Goal: Task Accomplishment & Management: Use online tool/utility

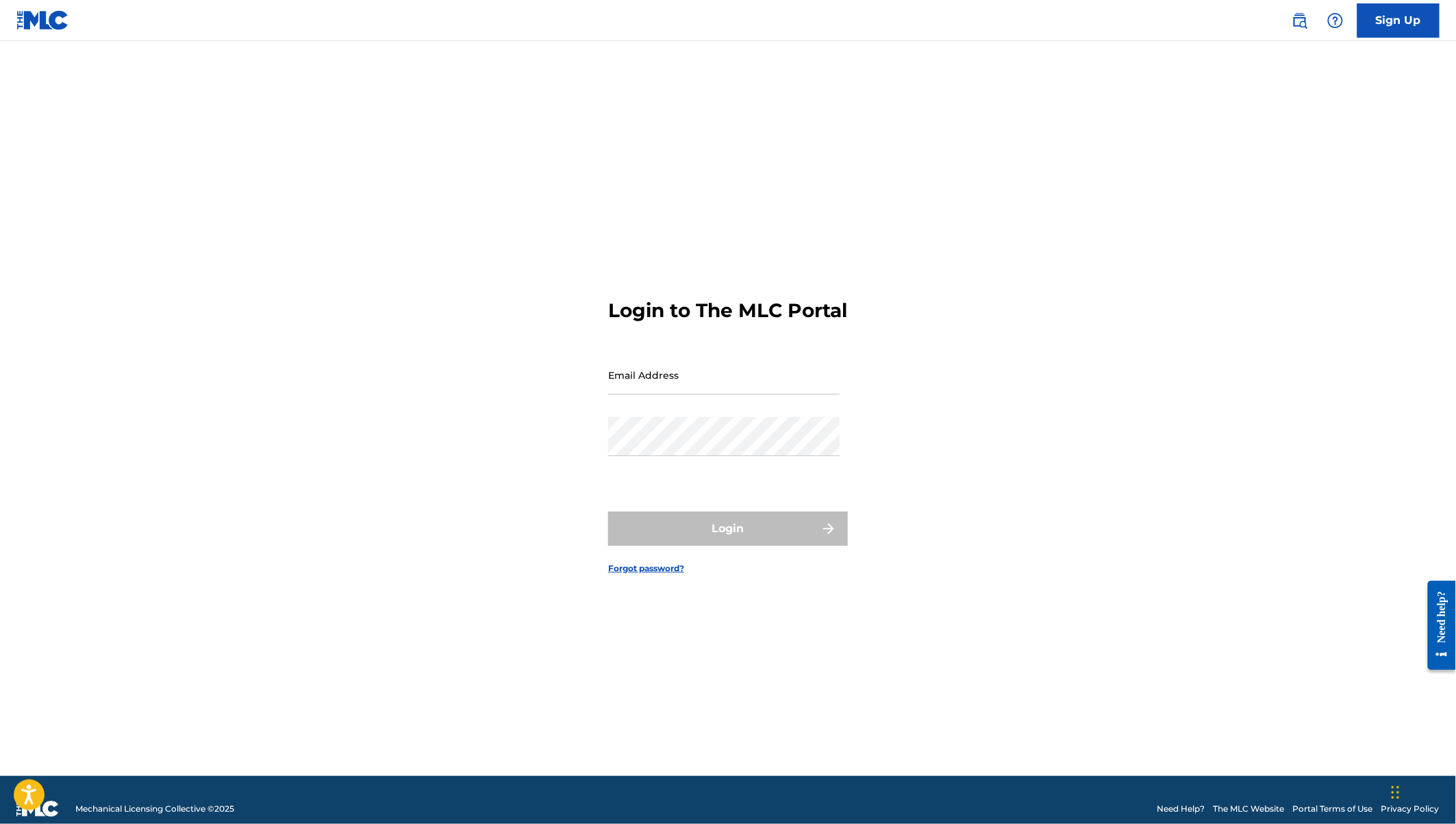
click at [668, 394] on input "Email Address" at bounding box center [724, 375] width 231 height 39
type input "[EMAIL_ADDRESS][DOMAIN_NAME]"
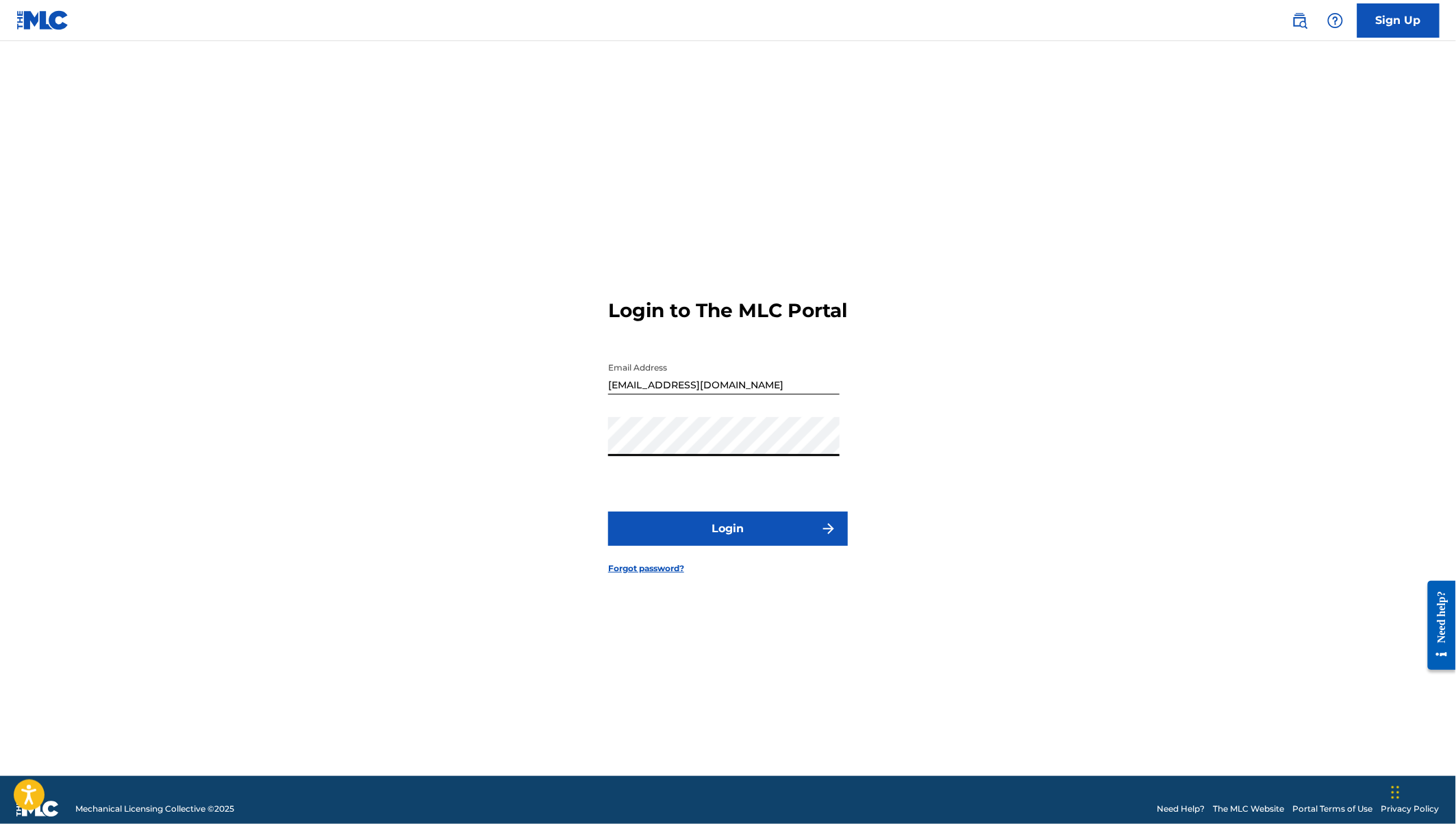
click at [608, 512] on button "Login" at bounding box center [728, 528] width 240 height 35
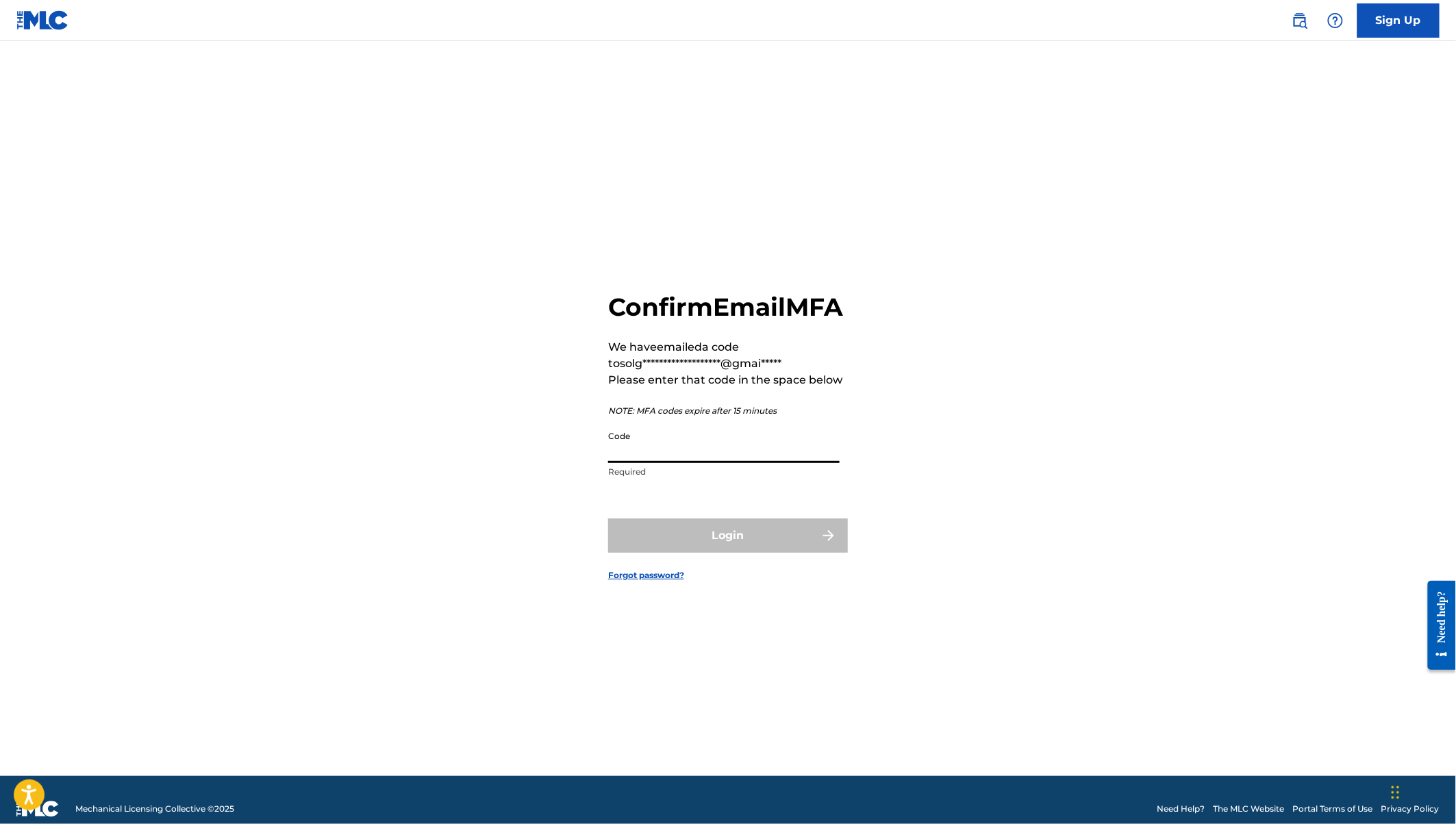
click at [647, 463] on input "Code" at bounding box center [724, 443] width 231 height 39
paste input "476233"
type input "476233"
click at [735, 551] on button "Login" at bounding box center [728, 536] width 240 height 35
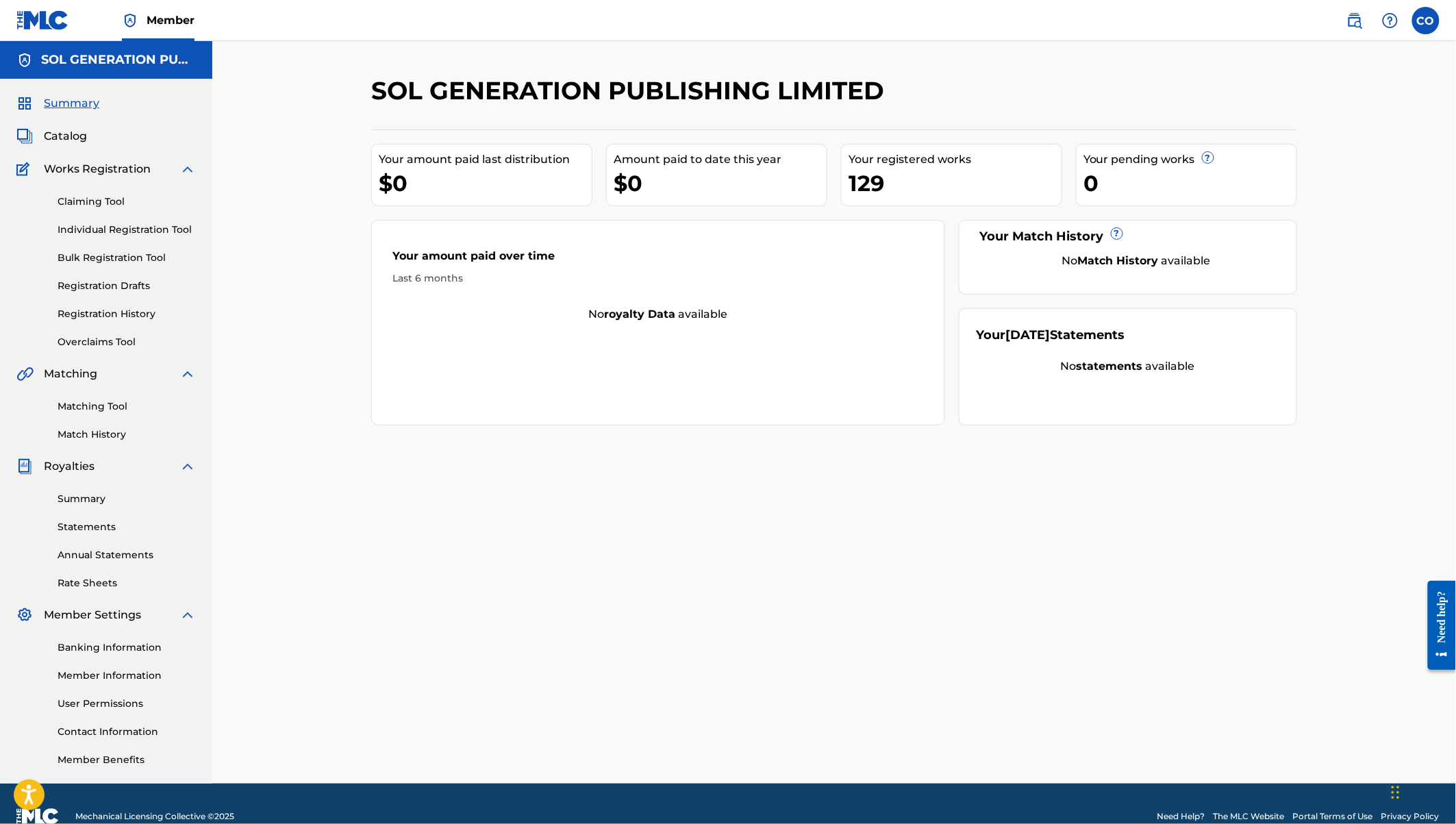
click at [854, 182] on div "129" at bounding box center [955, 183] width 213 height 31
click at [113, 320] on link "Registration History" at bounding box center [127, 314] width 138 height 14
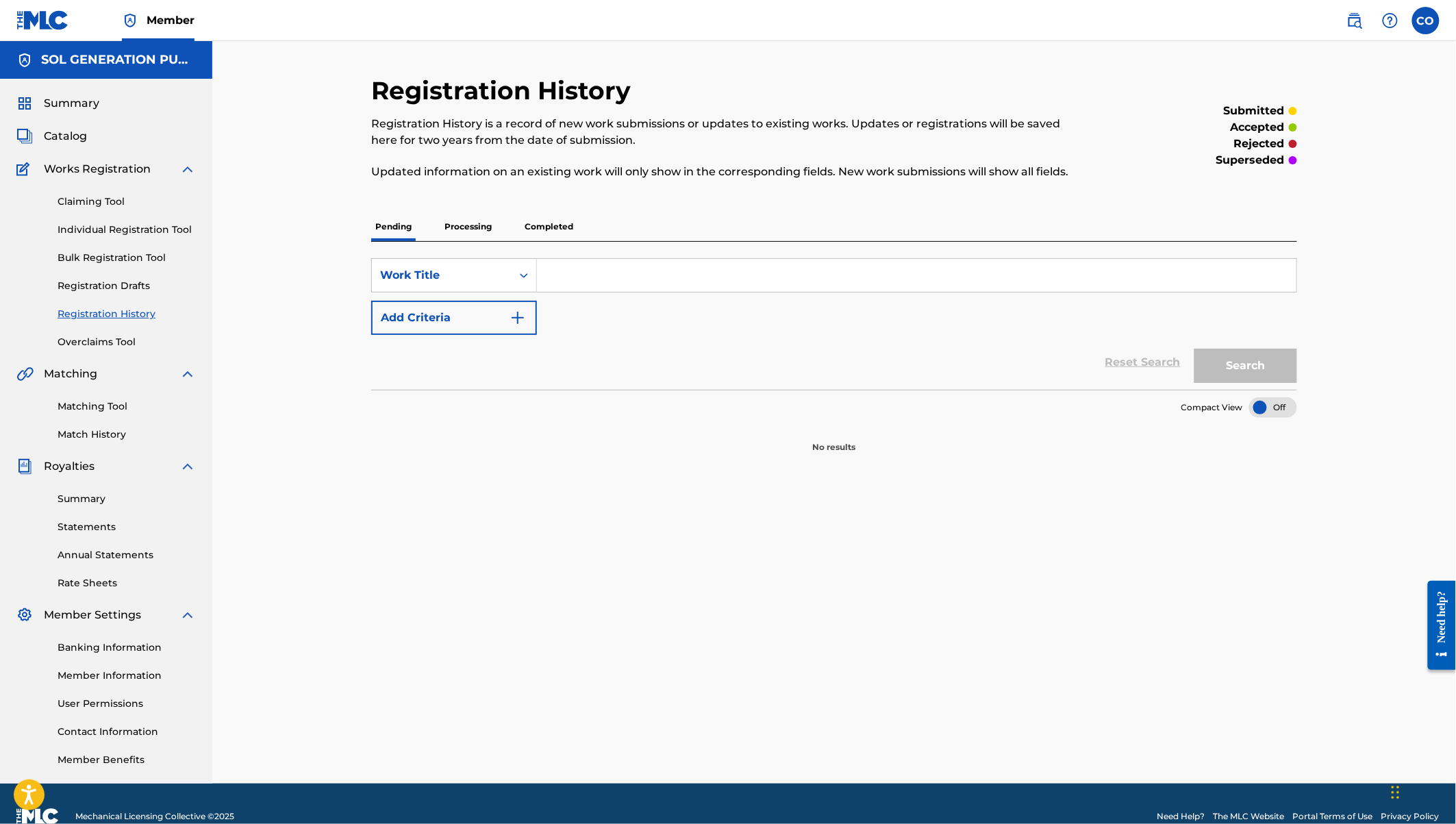
click at [549, 233] on p "Completed" at bounding box center [549, 226] width 57 height 29
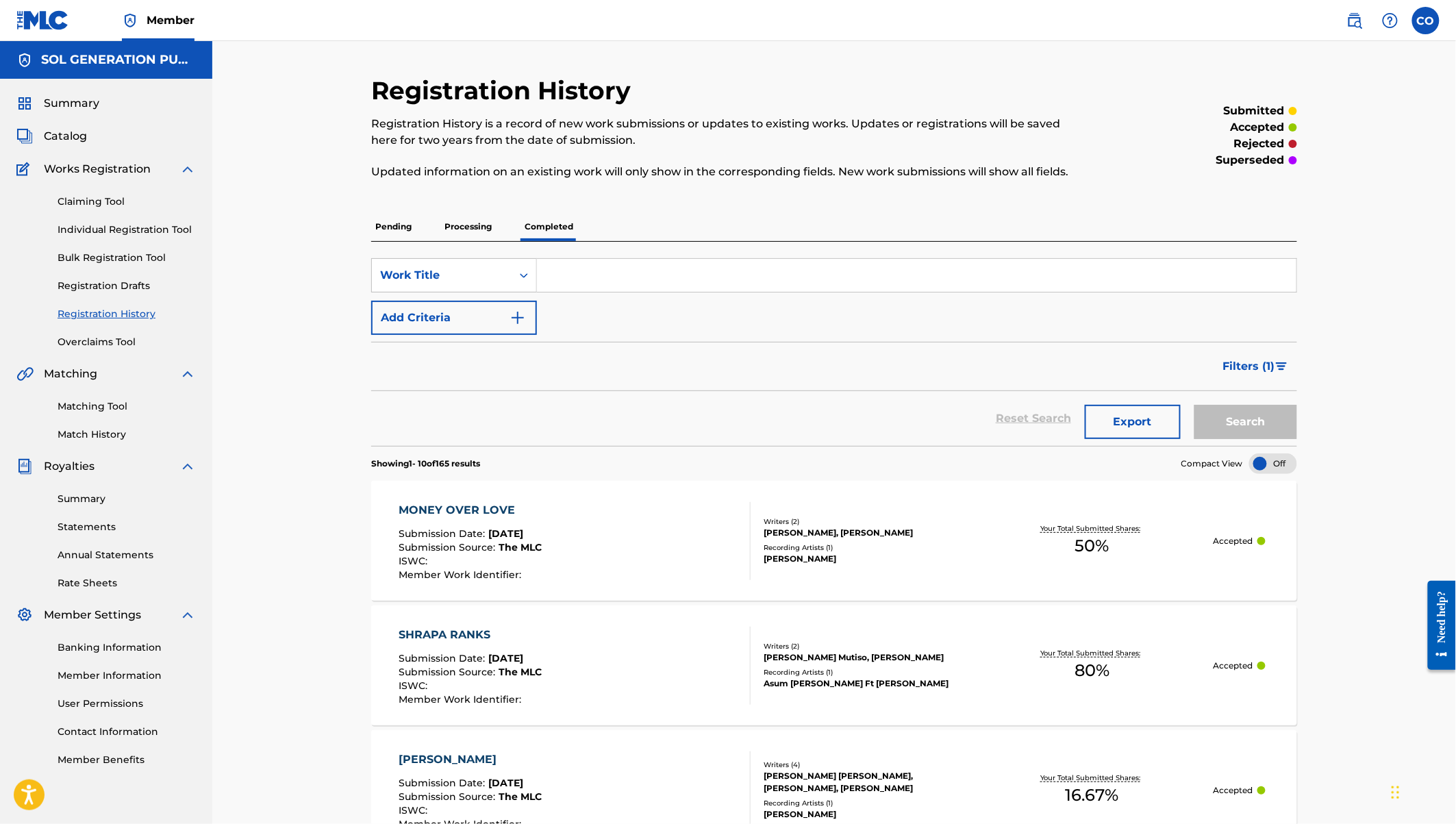
click at [118, 202] on link "Claiming Tool" at bounding box center [127, 202] width 138 height 14
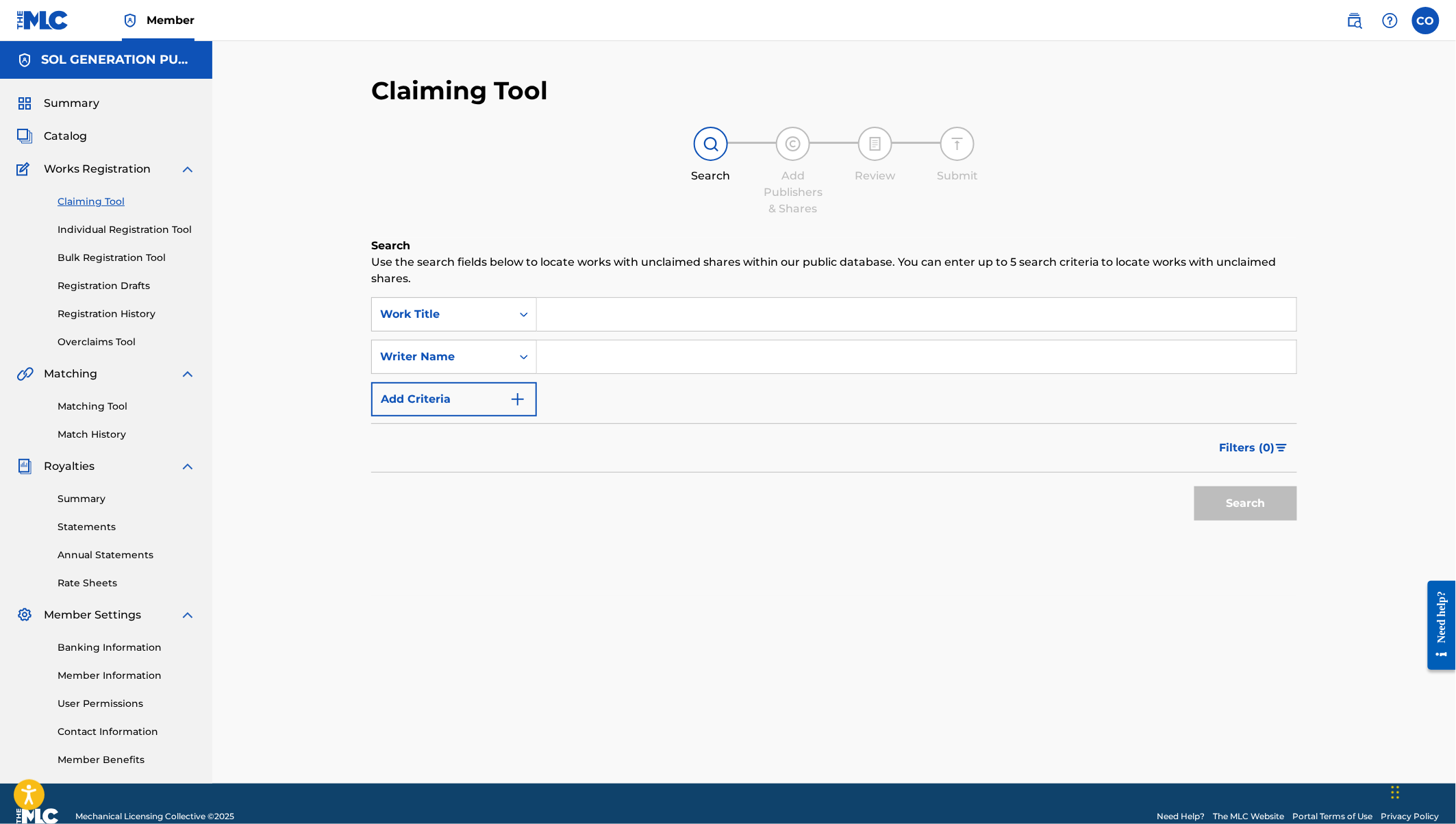
click at [120, 344] on link "Overclaims Tool" at bounding box center [127, 342] width 138 height 14
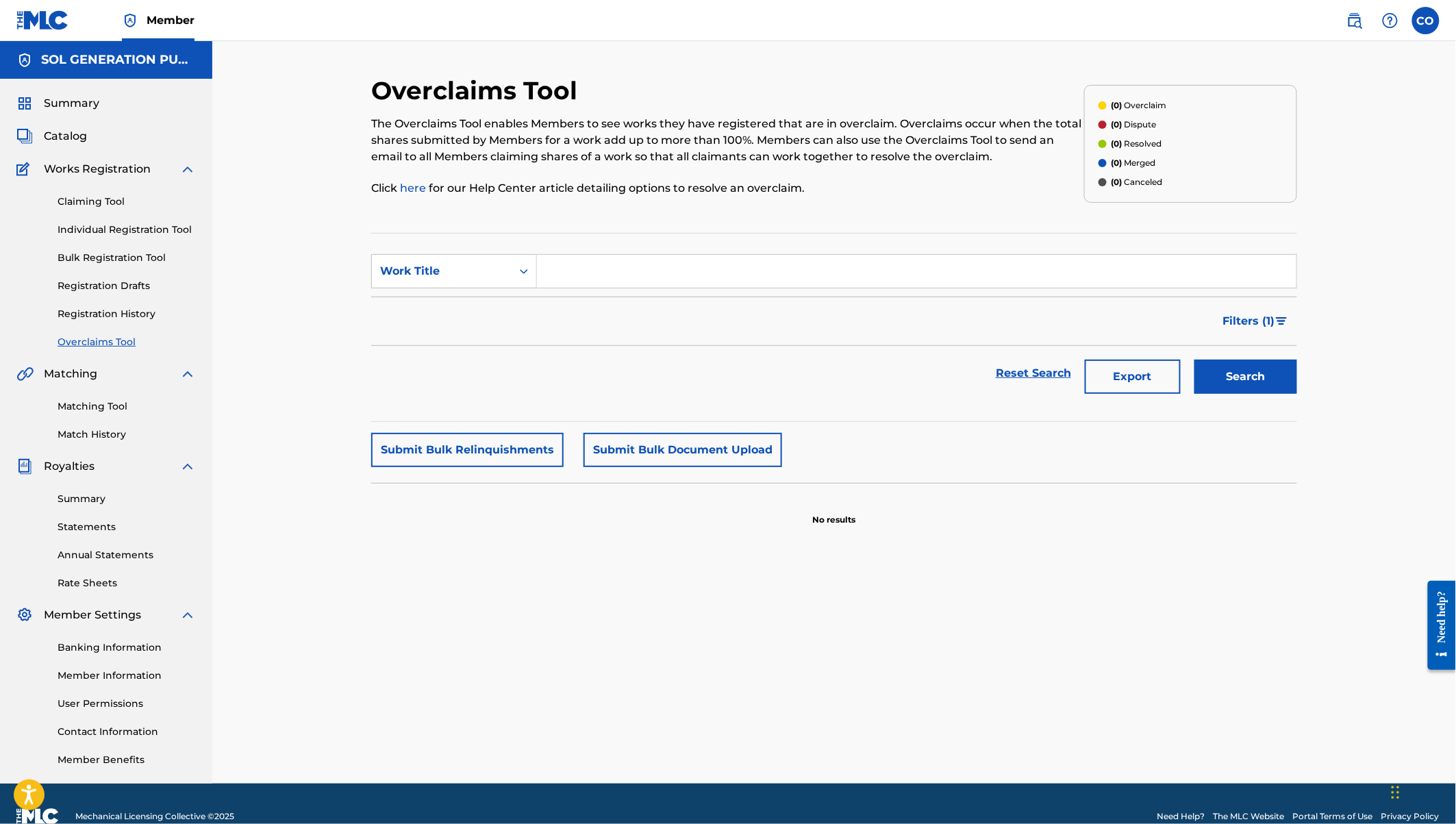
click at [88, 307] on link "Registration History" at bounding box center [127, 314] width 138 height 14
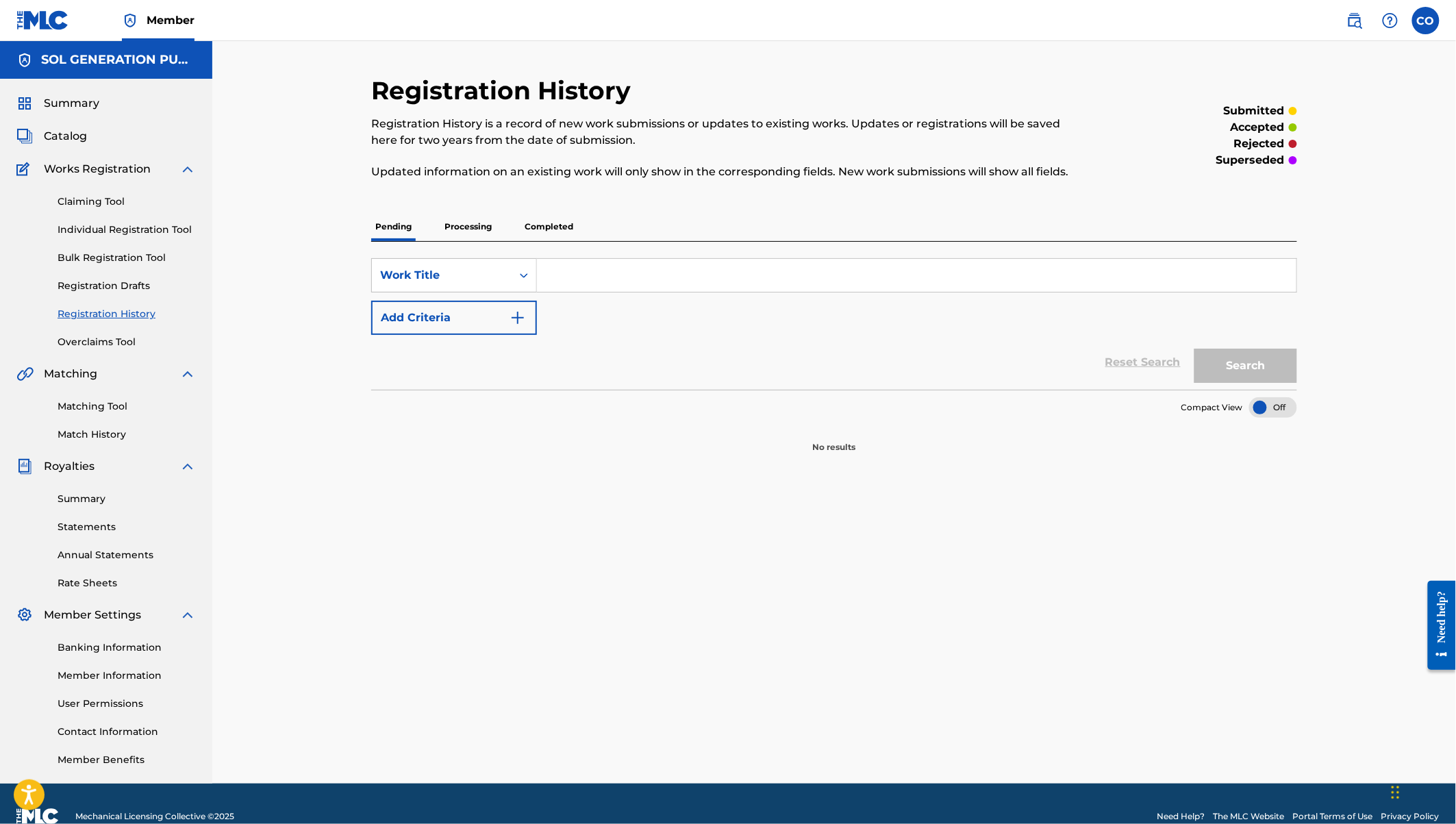
click at [64, 140] on span "Catalog" at bounding box center [66, 136] width 43 height 16
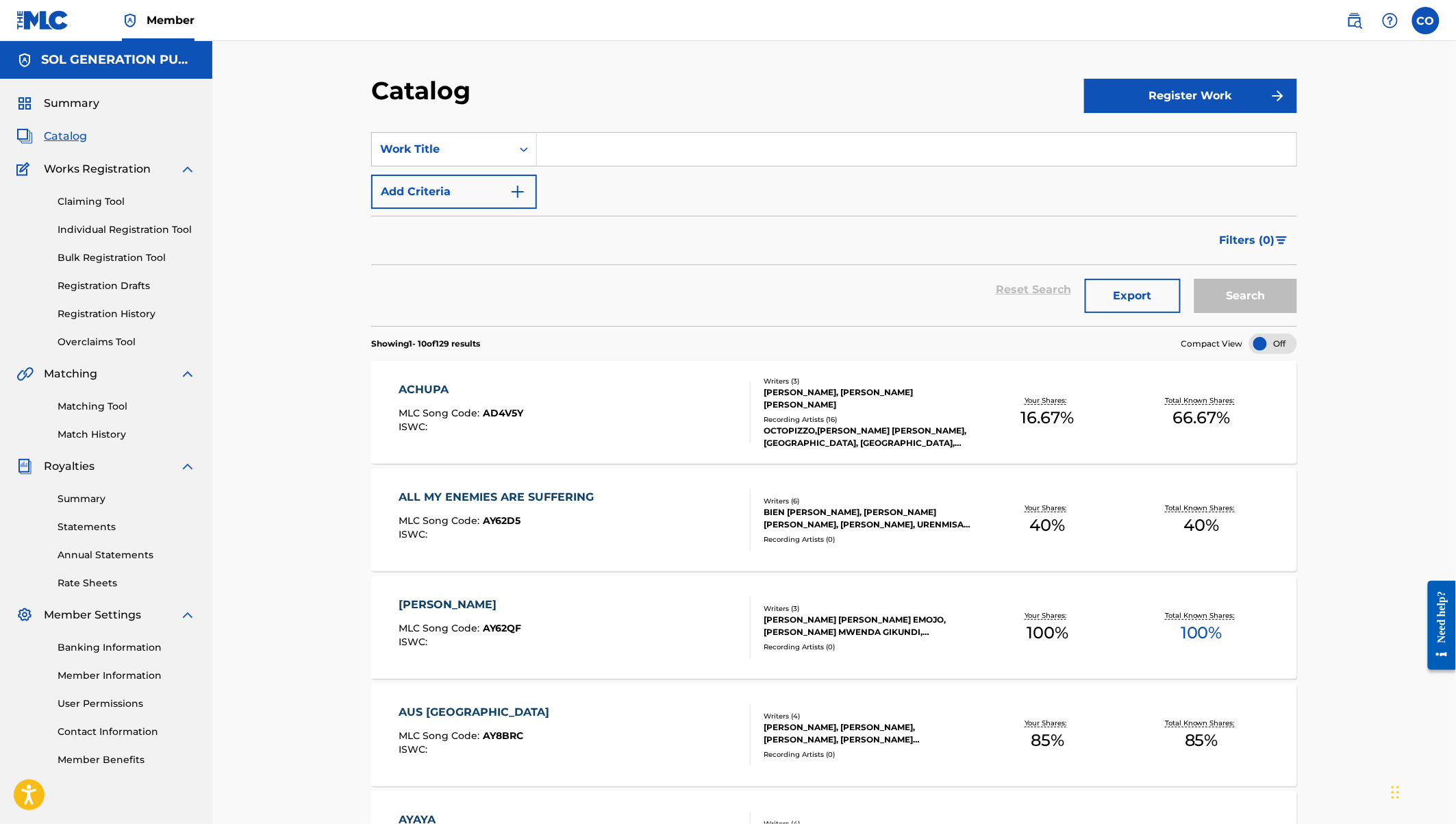
click at [104, 206] on link "Claiming Tool" at bounding box center [127, 202] width 138 height 14
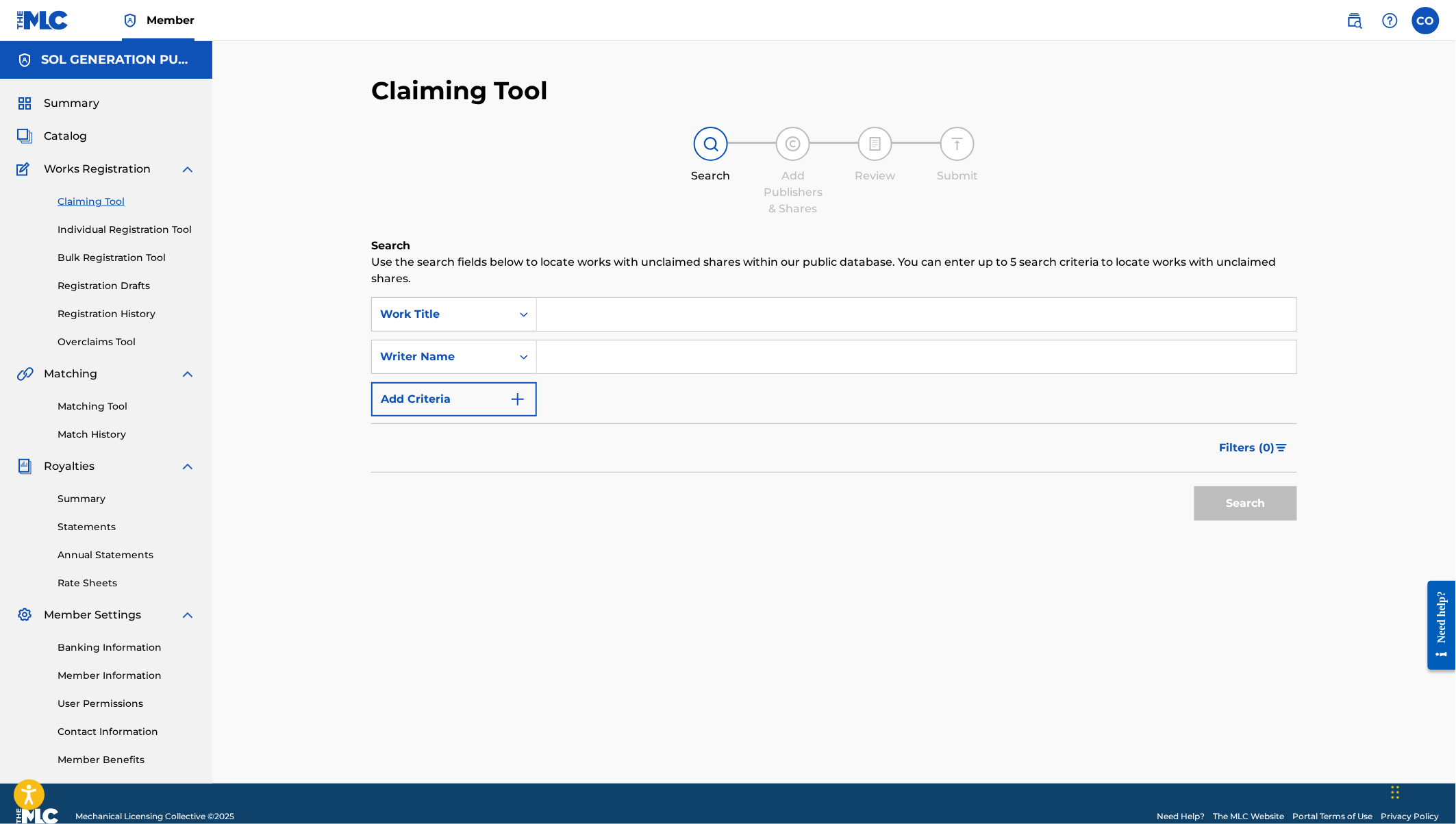
click at [614, 319] on input "Search Form" at bounding box center [917, 314] width 760 height 33
type input "pombe sigara"
click at [1195, 487] on button "Search" at bounding box center [1246, 504] width 103 height 35
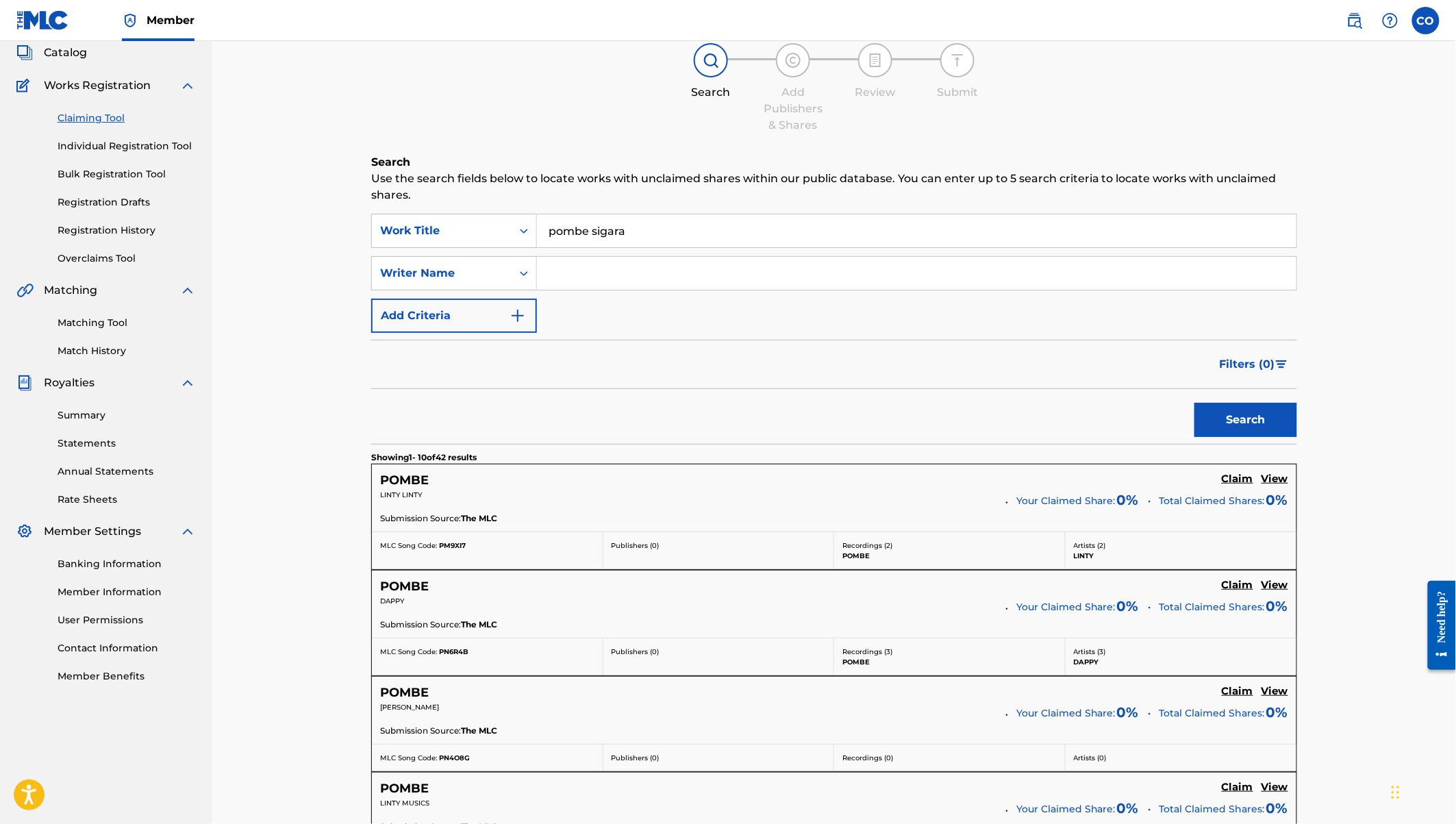
scroll to position [35, 0]
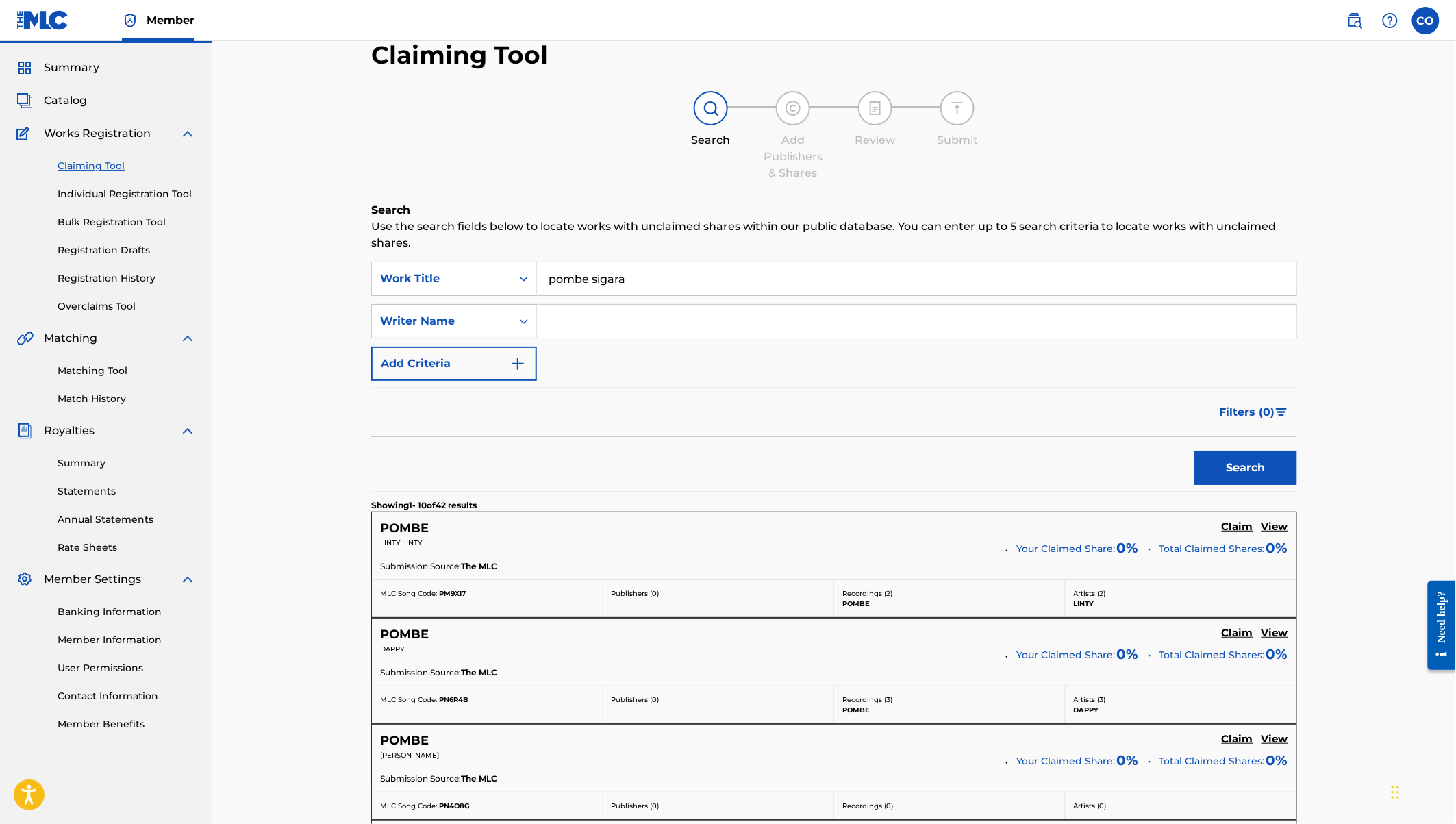
click at [606, 324] on input "Search Form" at bounding box center [917, 321] width 760 height 33
type input "nviiri"
click at [1195, 451] on button "Search" at bounding box center [1246, 467] width 103 height 35
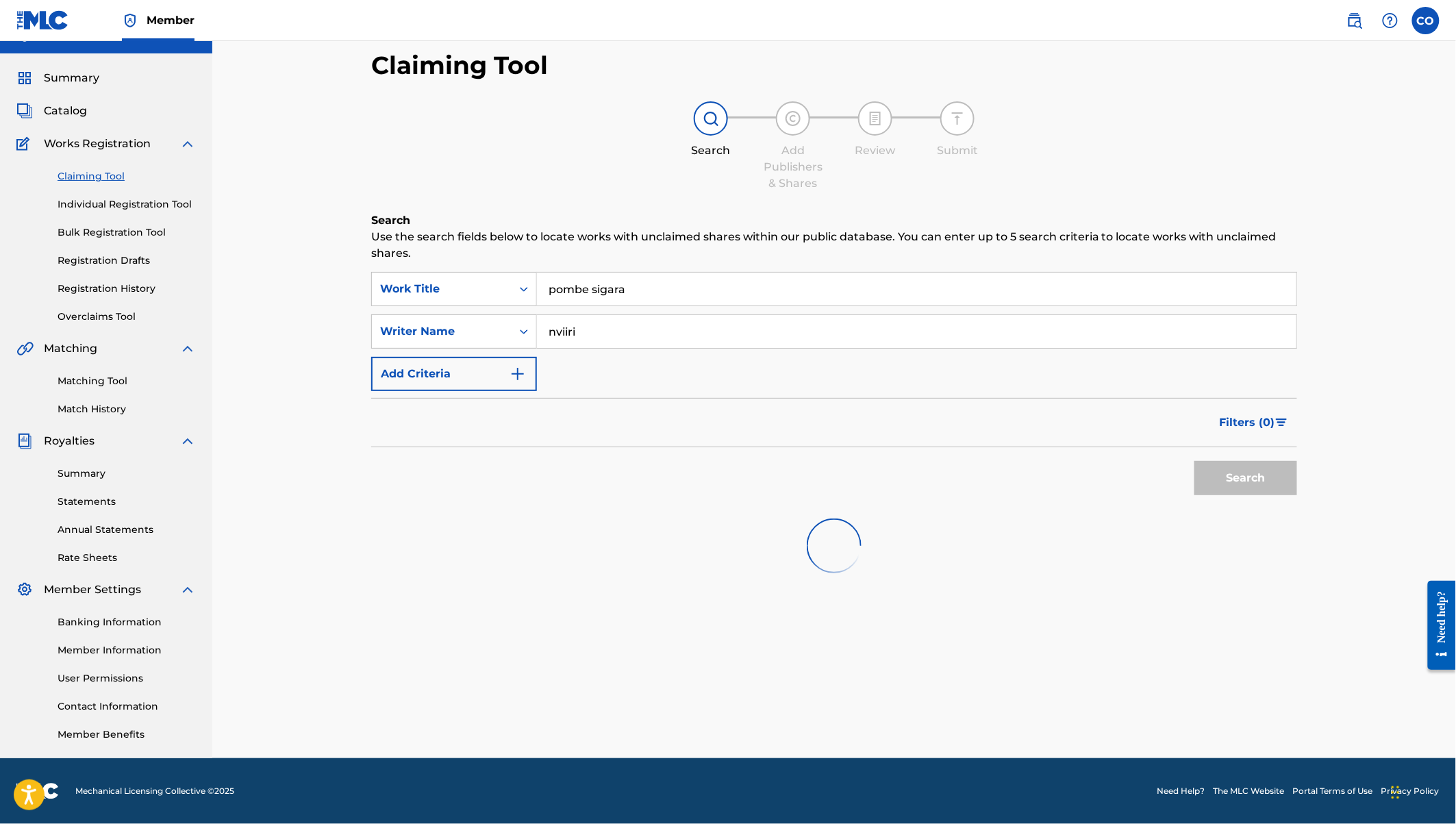
scroll to position [25, 0]
